Goal: Information Seeking & Learning: Learn about a topic

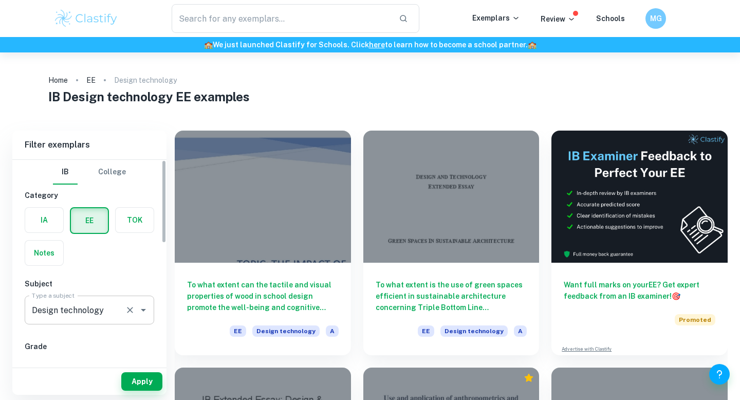
click at [106, 310] on input "Design technology" at bounding box center [74, 310] width 91 height 20
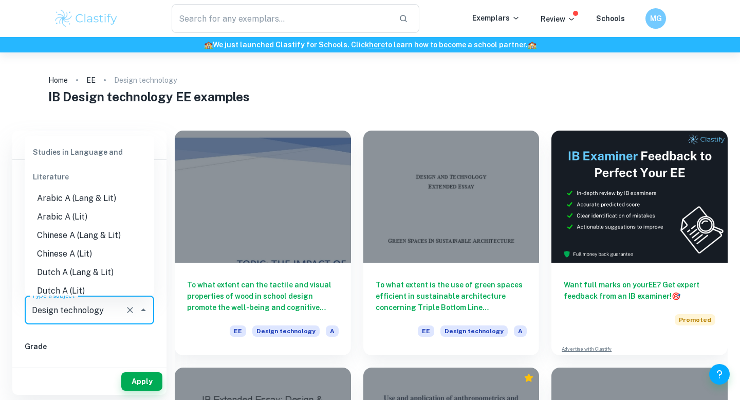
scroll to position [1109, 0]
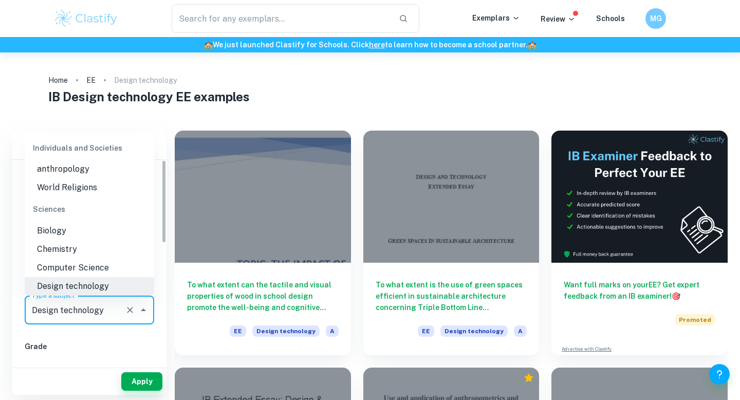
click at [132, 308] on icon "Clear" at bounding box center [130, 310] width 6 height 6
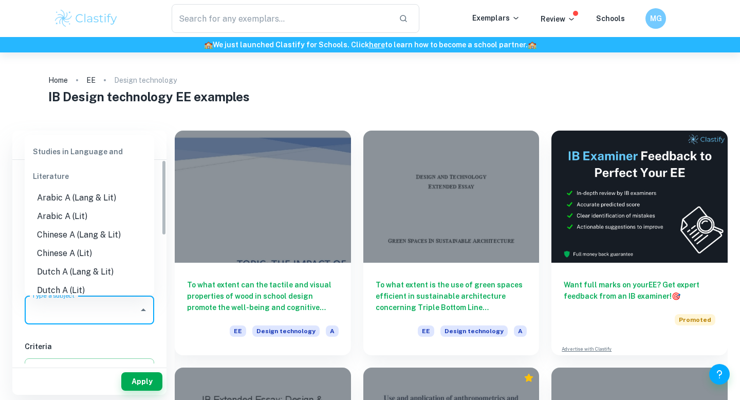
scroll to position [164, 0]
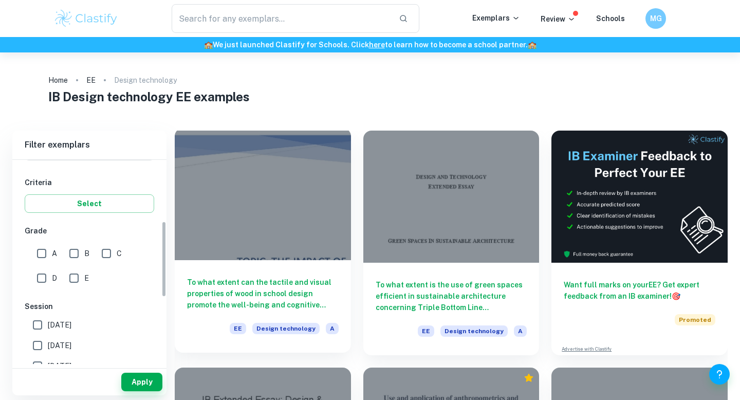
click at [197, 275] on div "To what extent can the tactile and visual properties of wood in school design p…" at bounding box center [263, 306] width 176 height 93
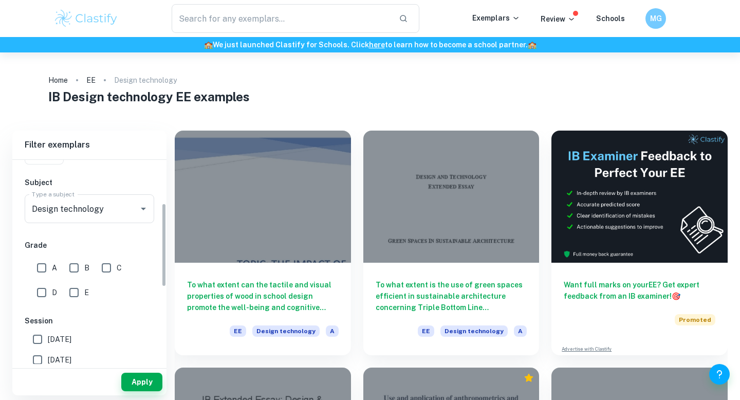
scroll to position [106, 0]
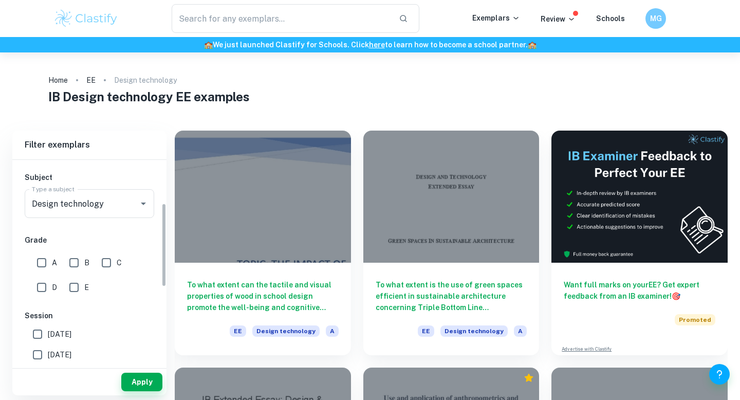
click at [42, 261] on input "A" at bounding box center [41, 262] width 21 height 21
checkbox input "true"
click at [143, 385] on button "Apply" at bounding box center [141, 382] width 41 height 19
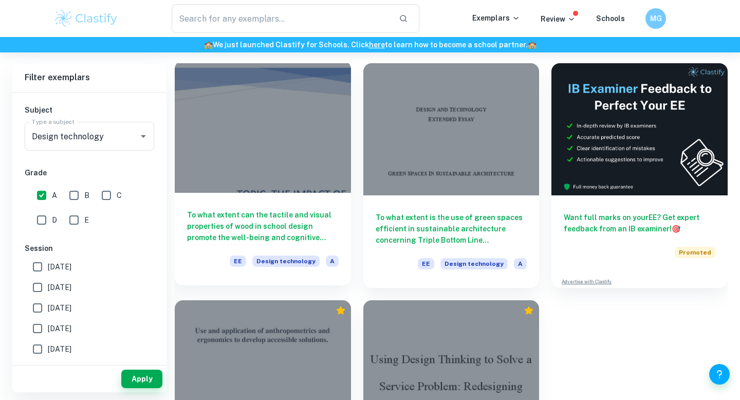
scroll to position [69, 0]
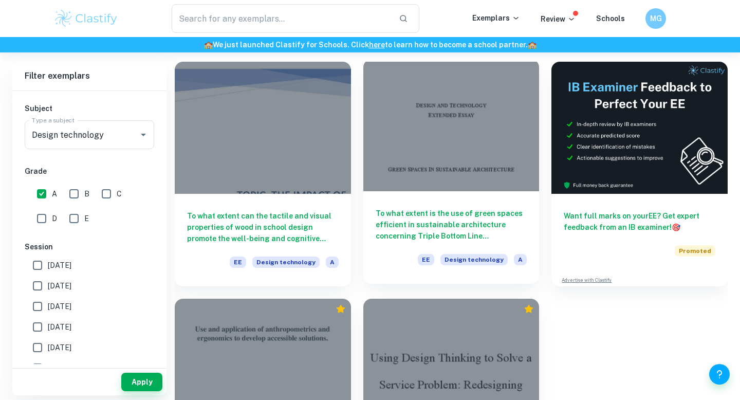
click at [440, 134] on div at bounding box center [451, 125] width 176 height 132
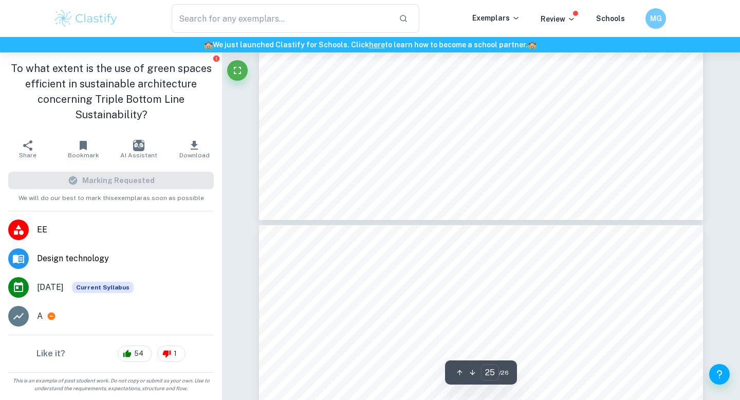
type input "26"
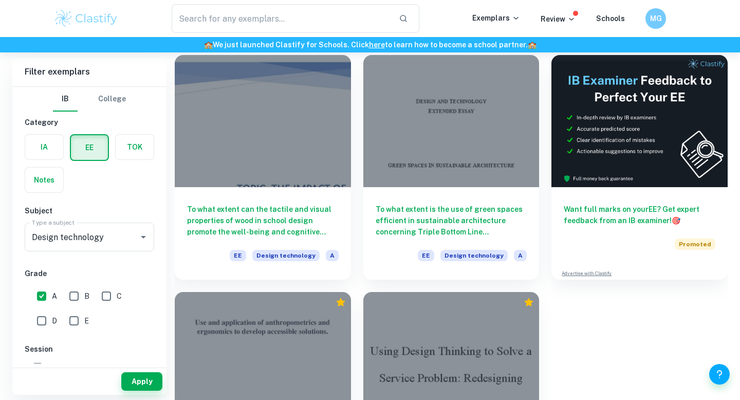
scroll to position [192, 0]
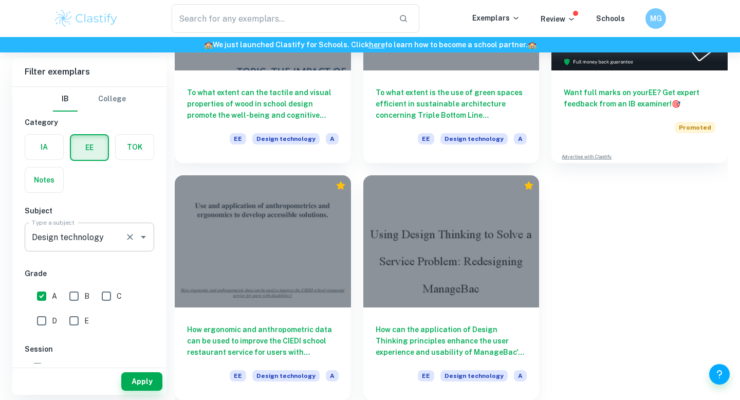
click at [145, 235] on icon "Open" at bounding box center [143, 237] width 12 height 12
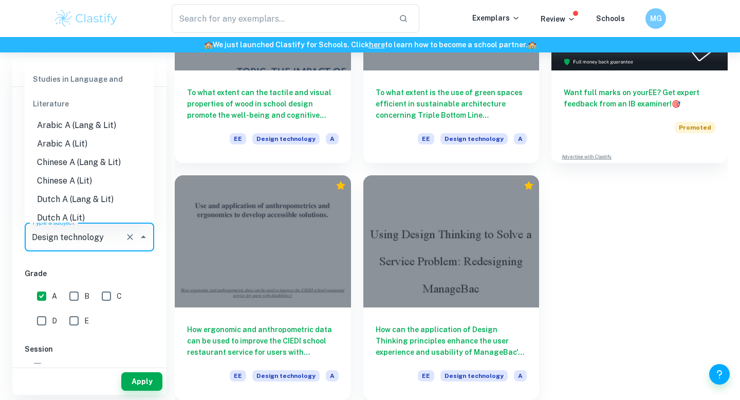
scroll to position [1109, 0]
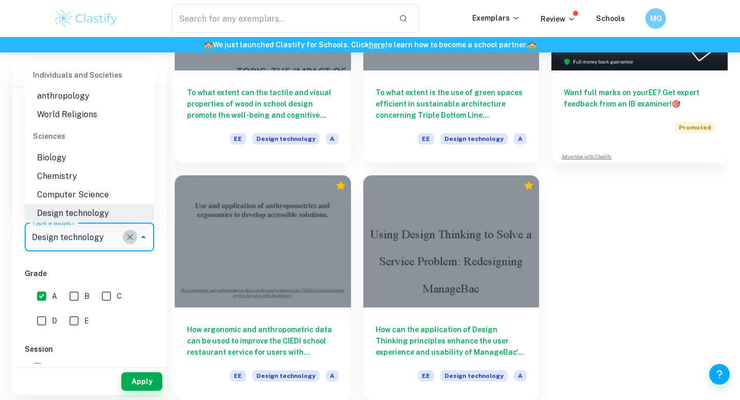
click at [132, 236] on icon "Clear" at bounding box center [130, 237] width 10 height 10
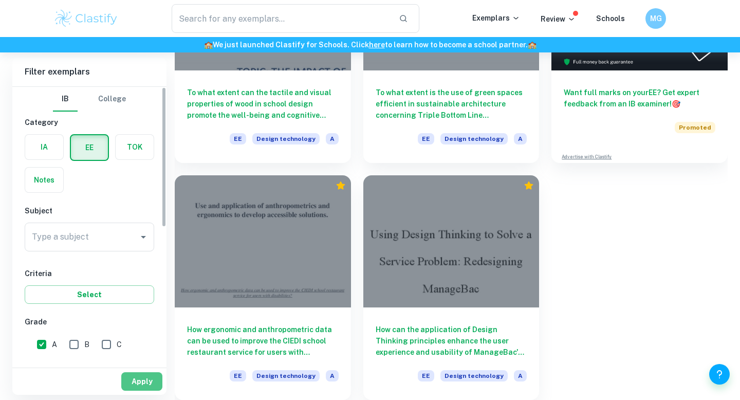
click at [130, 376] on button "Apply" at bounding box center [141, 381] width 41 height 19
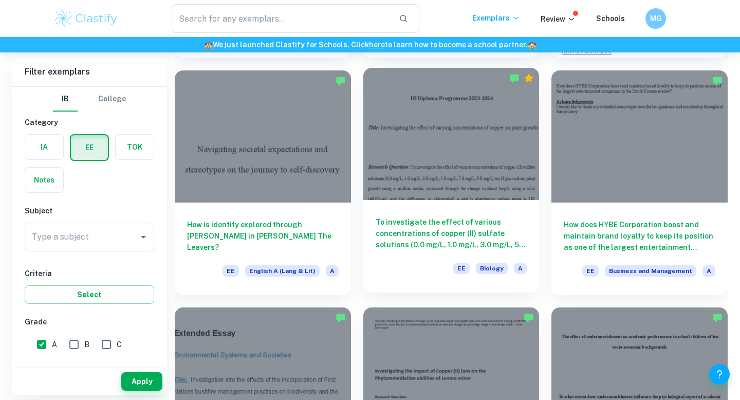
scroll to position [138, 0]
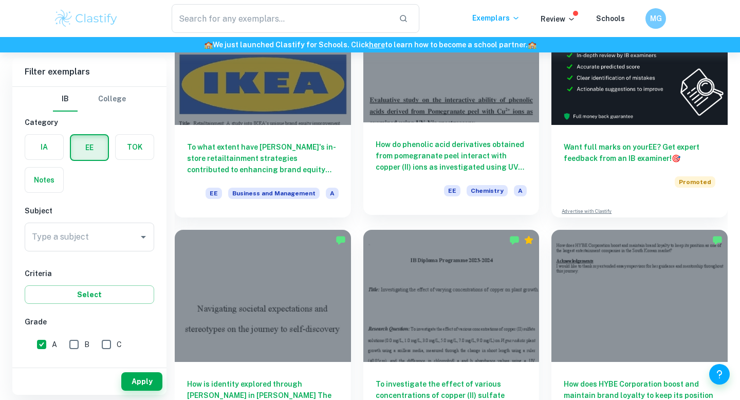
click at [435, 136] on div "How do phenolic acid derivatives obtained from pomegranate peel interact with c…" at bounding box center [451, 168] width 176 height 93
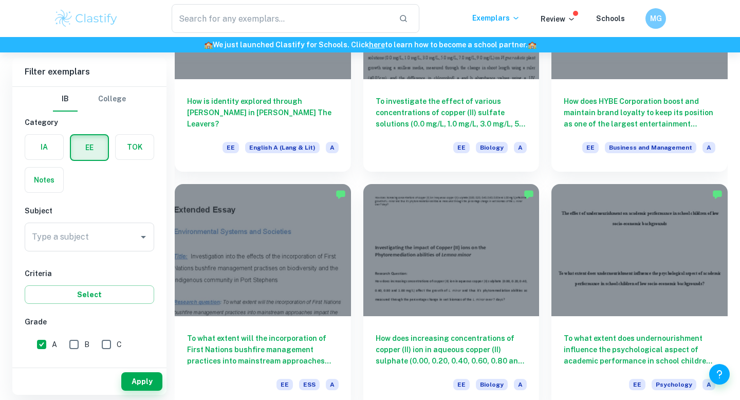
scroll to position [329, 0]
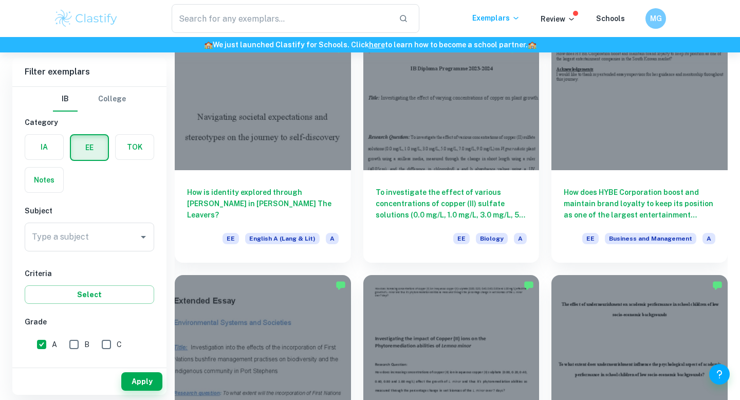
click at [435, 136] on div at bounding box center [451, 104] width 176 height 132
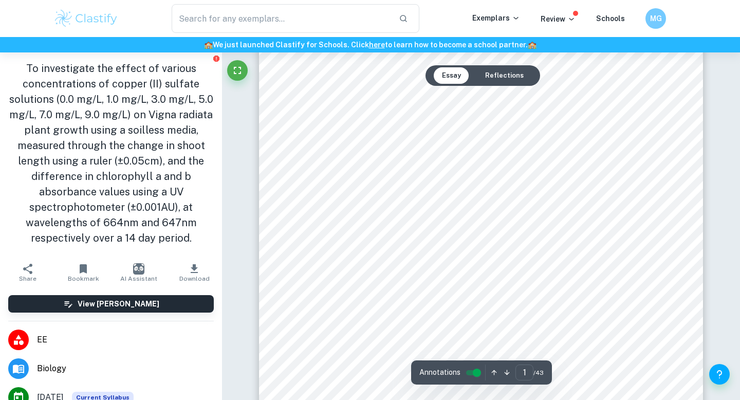
scroll to position [122, 0]
